Goal: Transaction & Acquisition: Purchase product/service

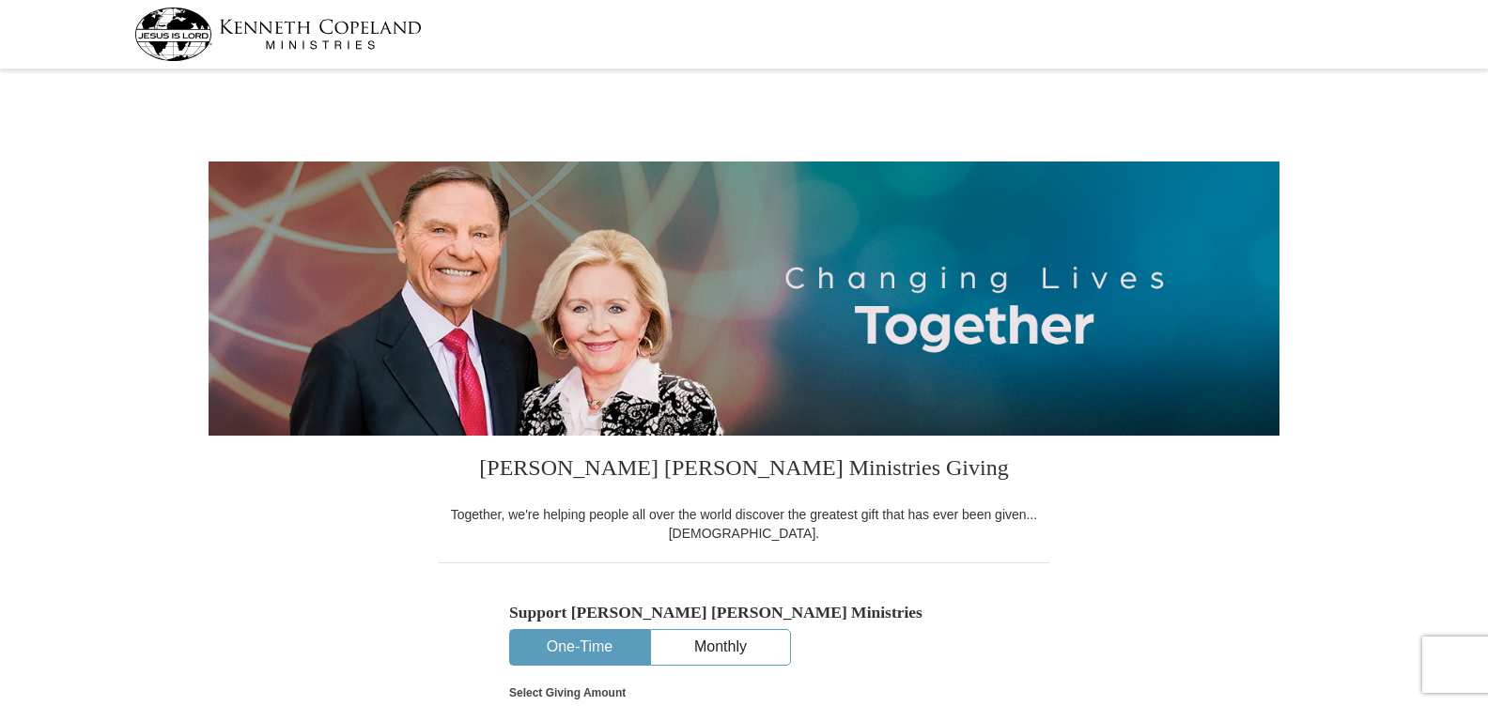
select select "VA"
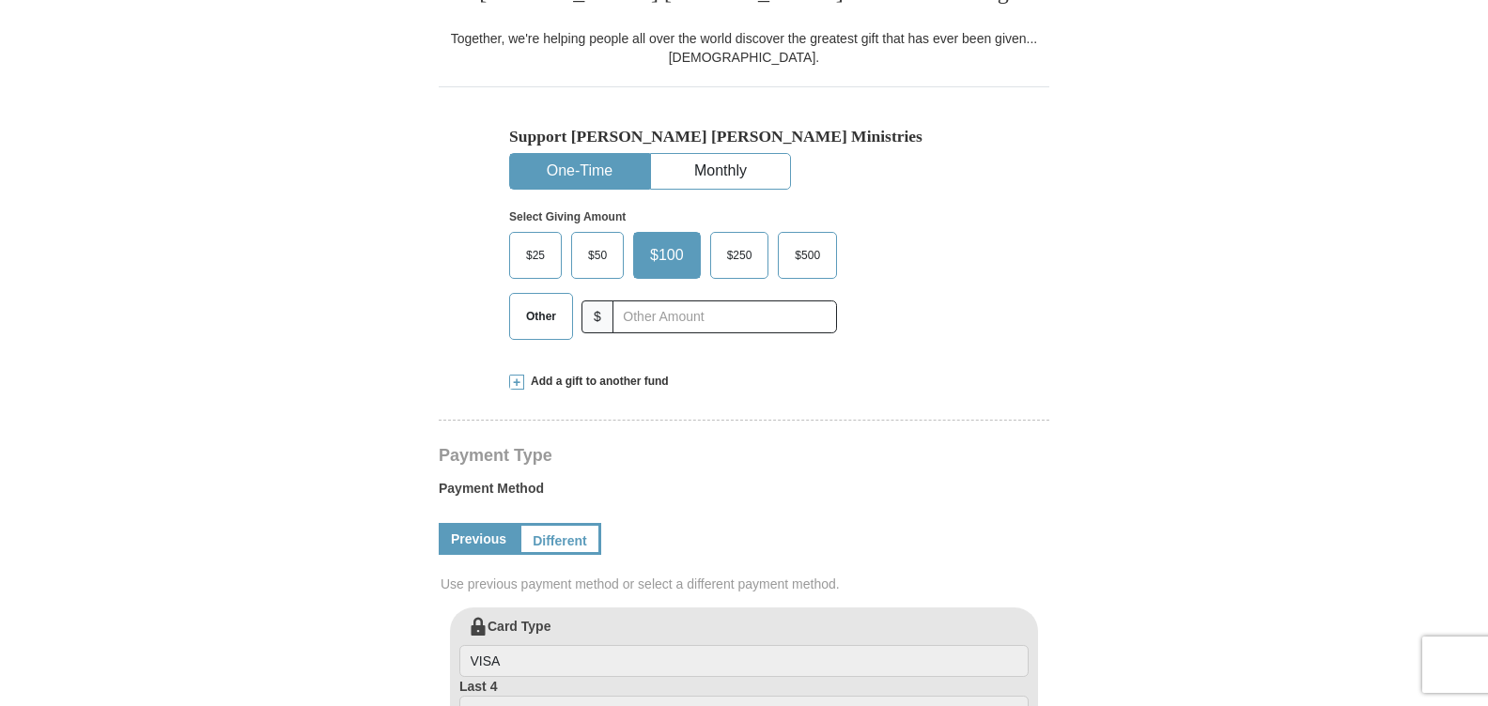
scroll to position [520, 0]
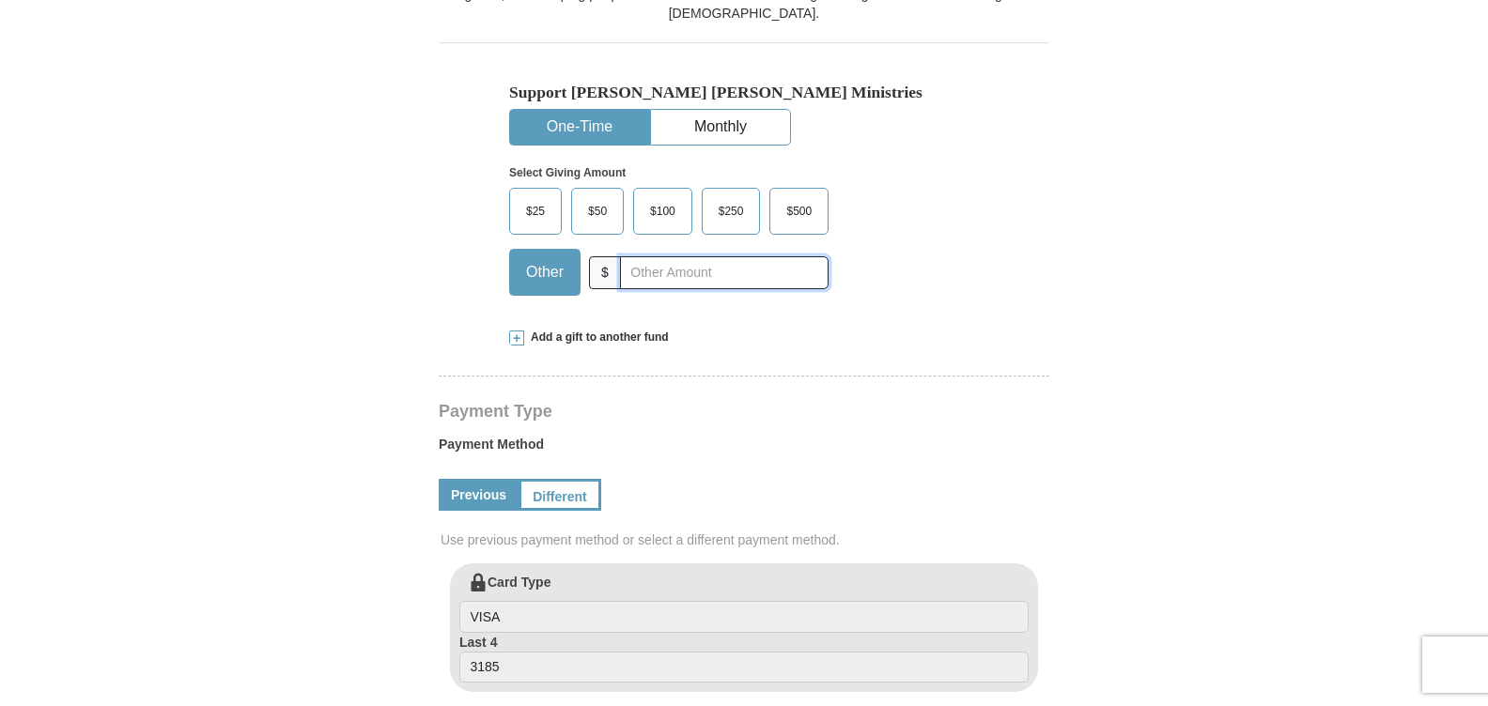
click at [667, 282] on input "text" at bounding box center [724, 272] width 209 height 33
type input "230.00"
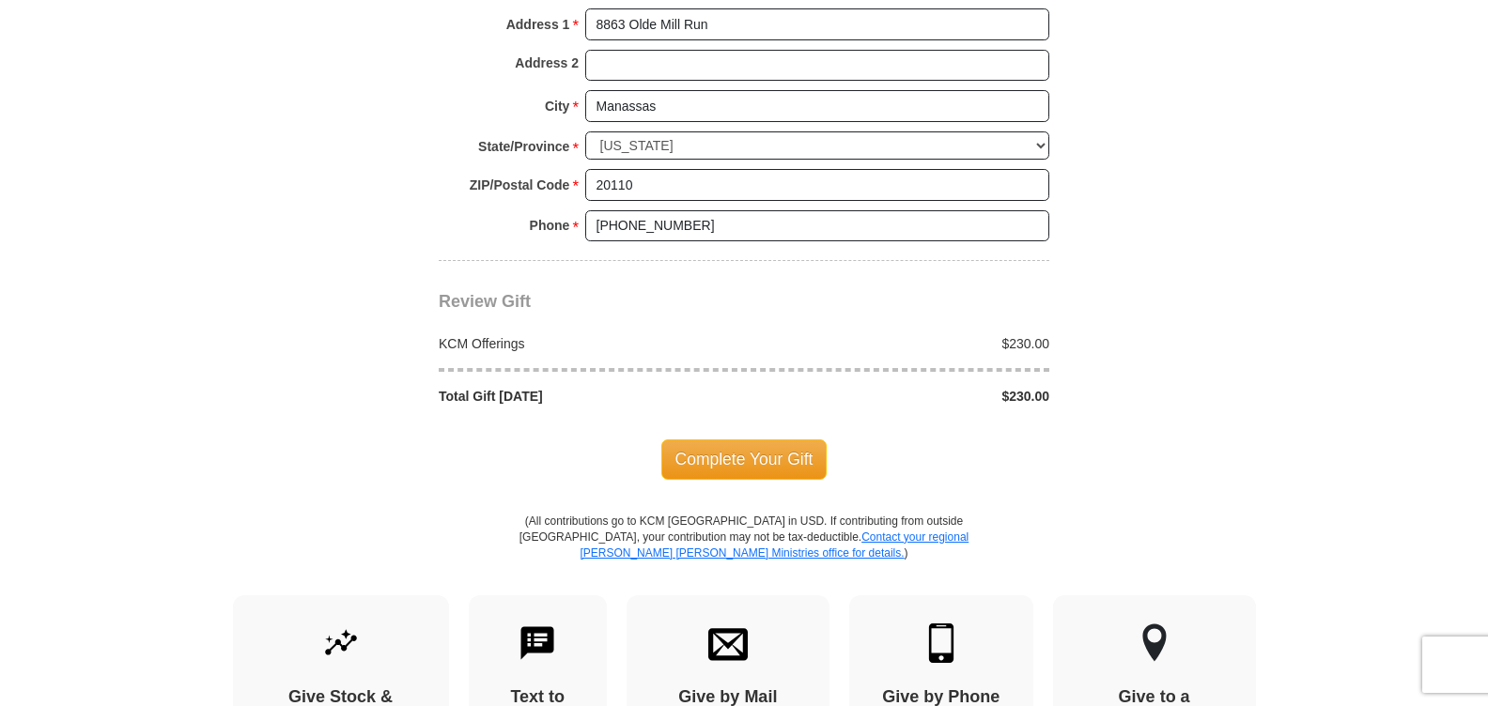
scroll to position [1508, 0]
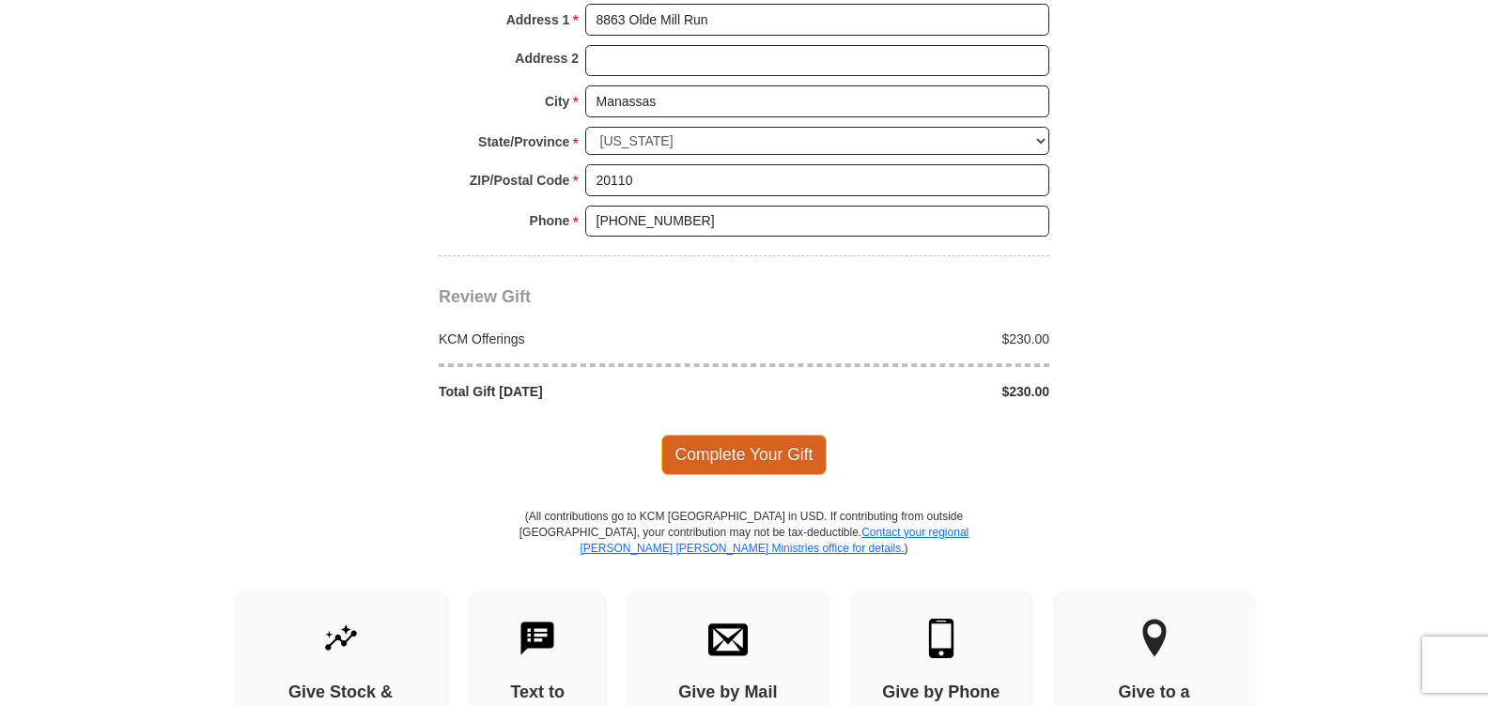
click at [749, 459] on span "Complete Your Gift" at bounding box center [744, 454] width 166 height 39
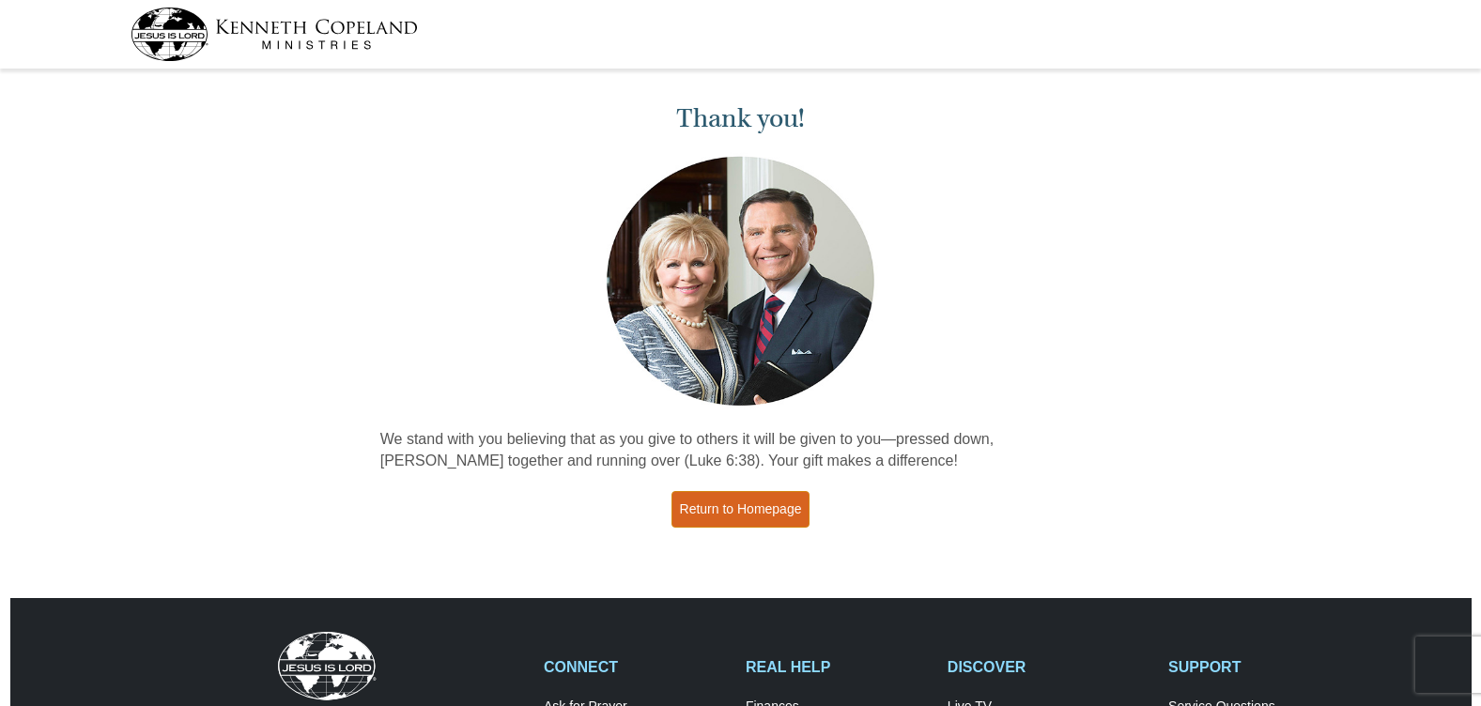
click at [713, 507] on link "Return to Homepage" at bounding box center [741, 509] width 139 height 37
